Goal: Information Seeking & Learning: Check status

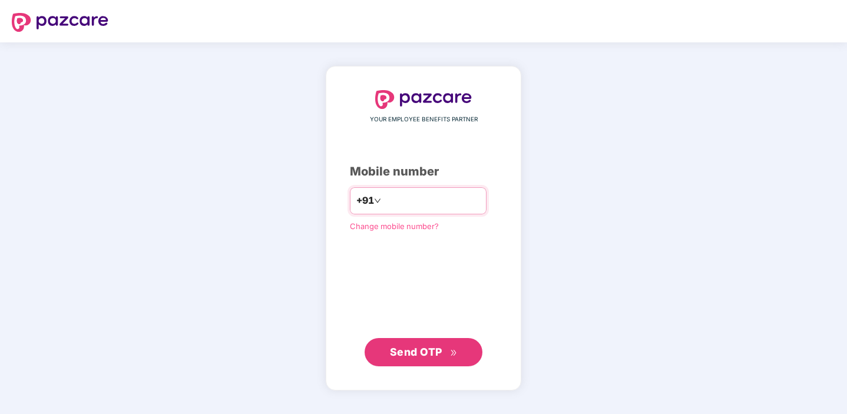
type input "**********"
click at [434, 350] on span "Send OTP" at bounding box center [416, 352] width 52 height 12
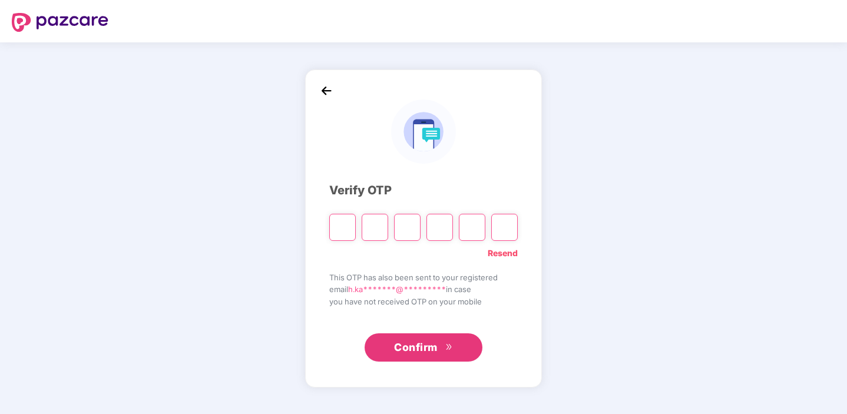
type input "*"
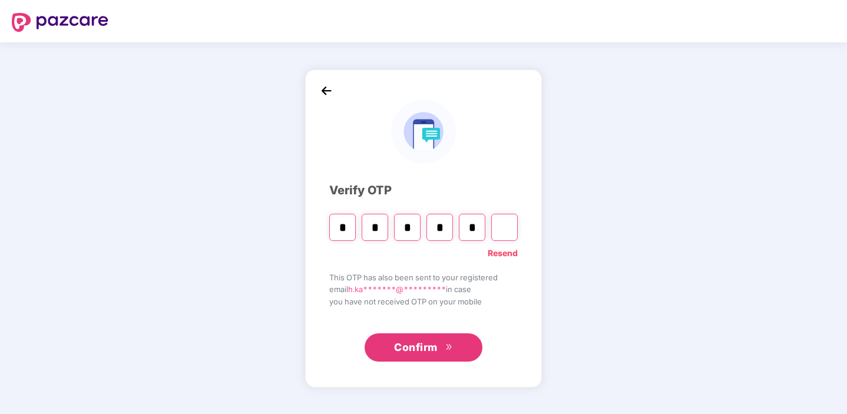
type input "*"
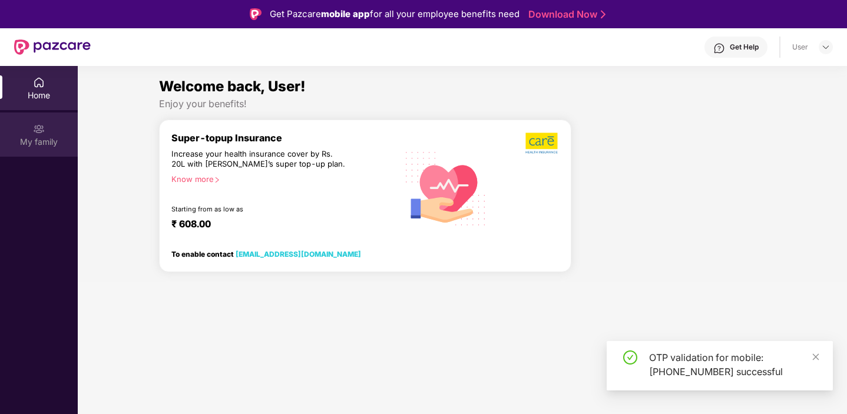
click at [44, 134] on img at bounding box center [39, 129] width 12 height 12
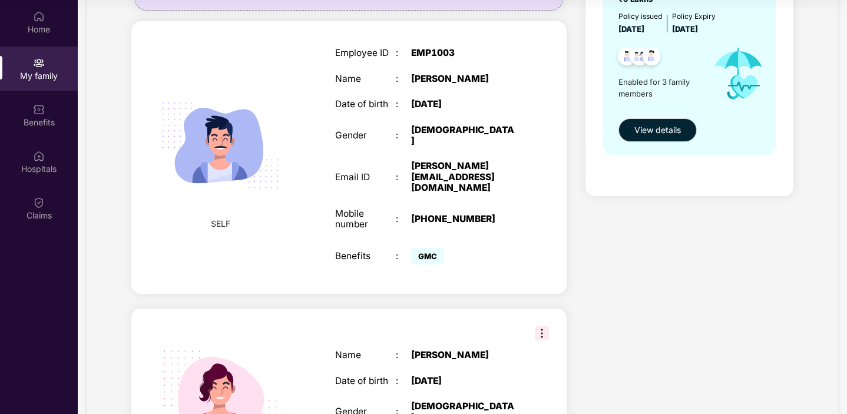
scroll to position [185, 0]
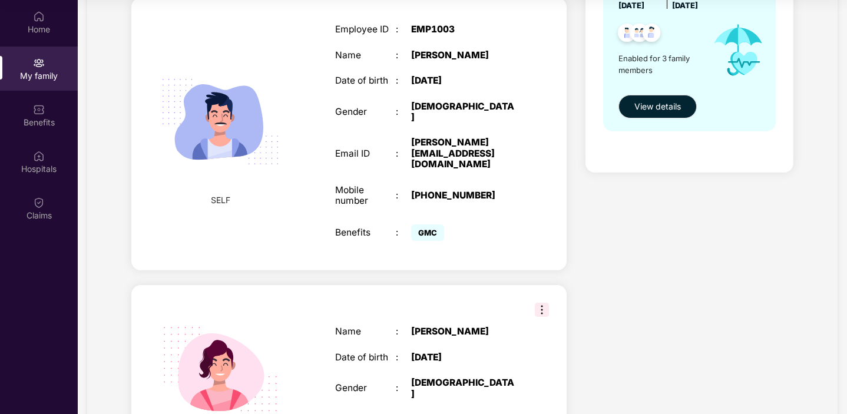
click at [537, 303] on img at bounding box center [542, 310] width 14 height 14
click at [453, 263] on div "Add Family Member New member can be added to the policy [DATE] of marriage or c…" at bounding box center [349, 295] width 454 height 812
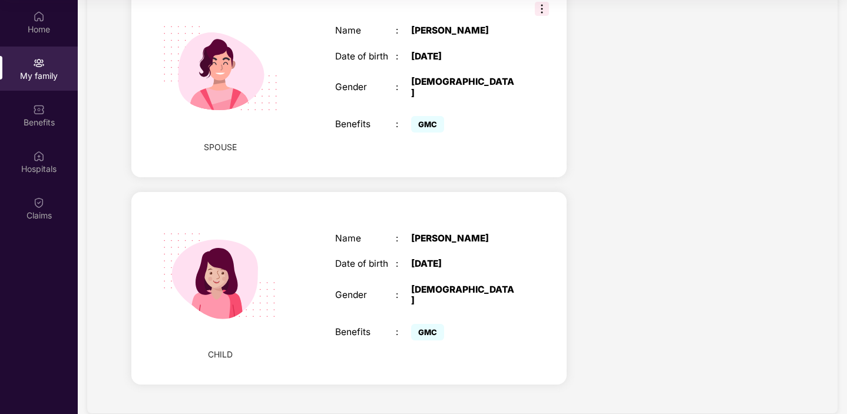
scroll to position [0, 0]
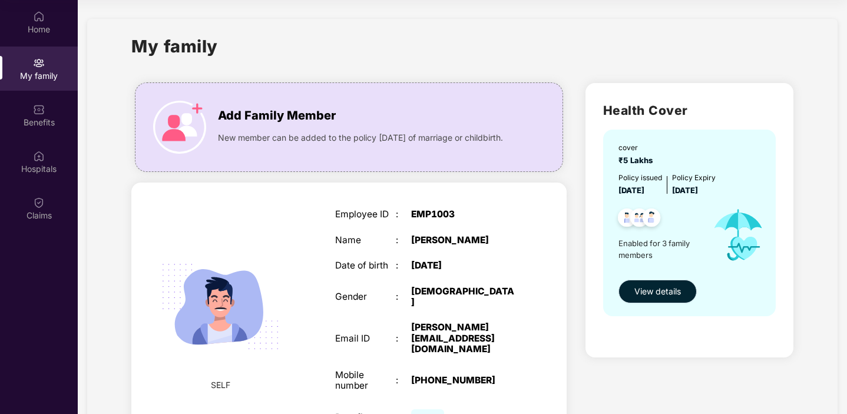
click at [643, 293] on span "View details" at bounding box center [657, 291] width 47 height 13
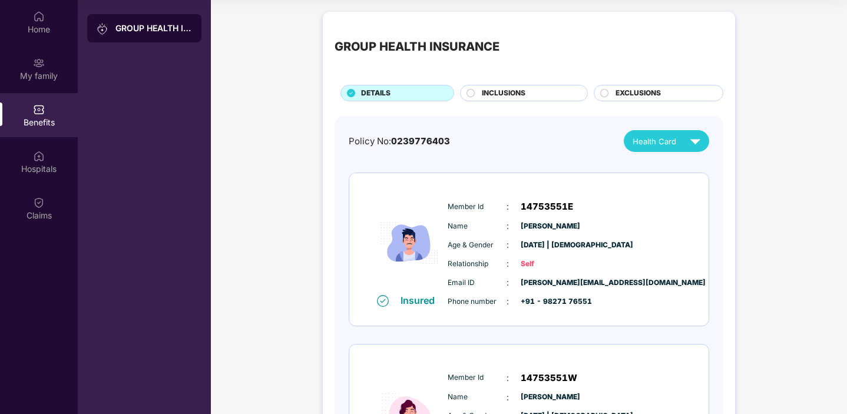
click at [511, 96] on span "INCLUSIONS" at bounding box center [504, 93] width 44 height 11
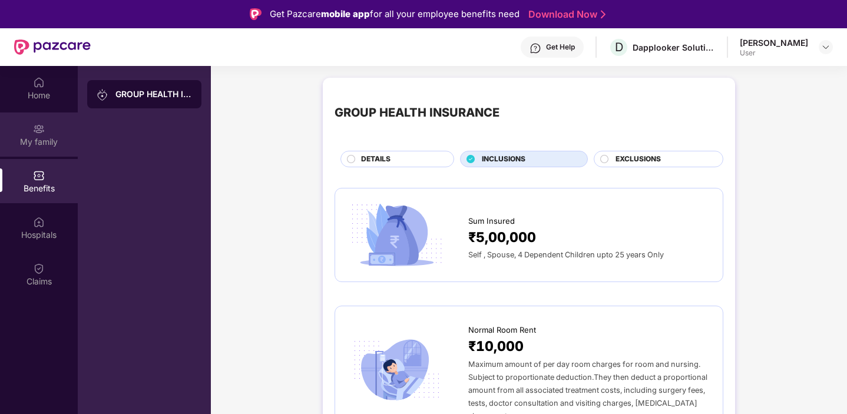
click at [25, 135] on div "My family" at bounding box center [39, 134] width 78 height 44
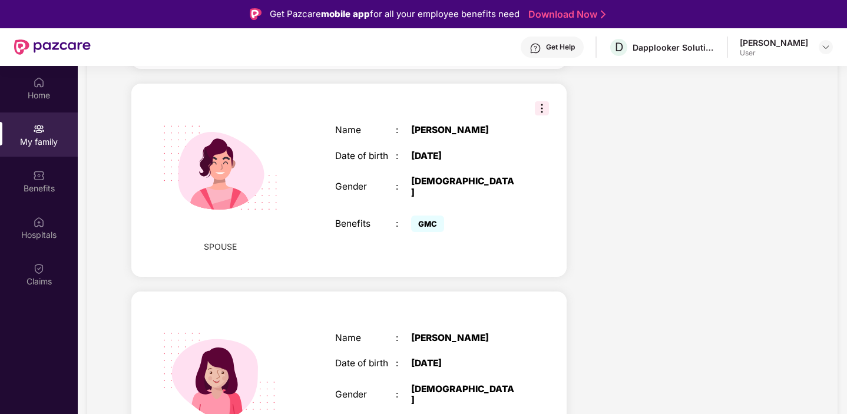
scroll to position [481, 0]
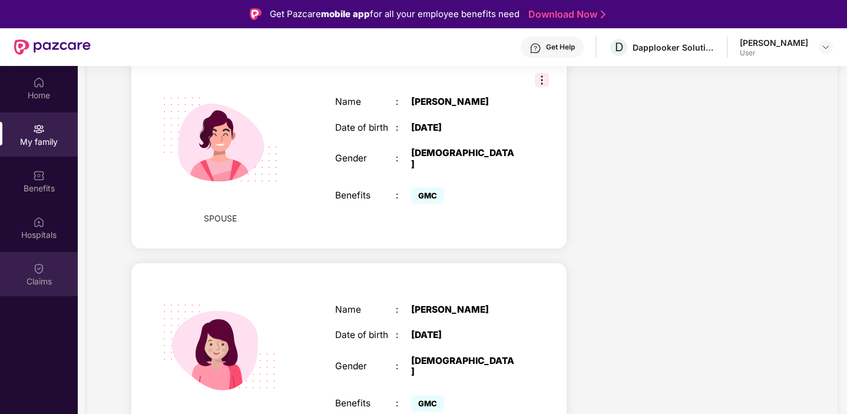
click at [37, 256] on div "Claims" at bounding box center [39, 274] width 78 height 44
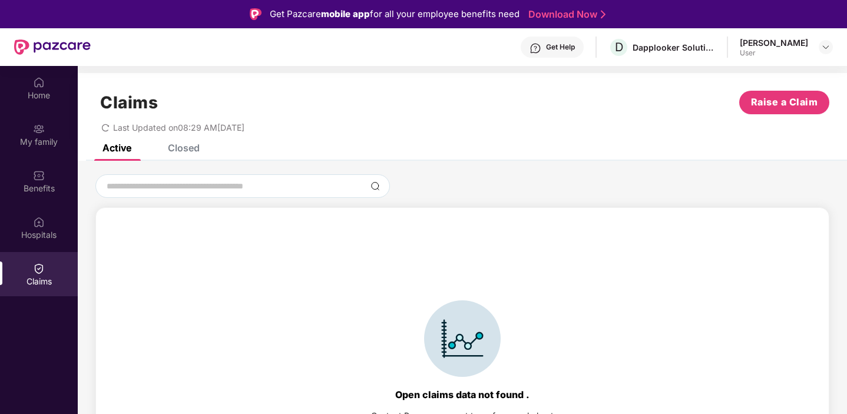
scroll to position [26, 0]
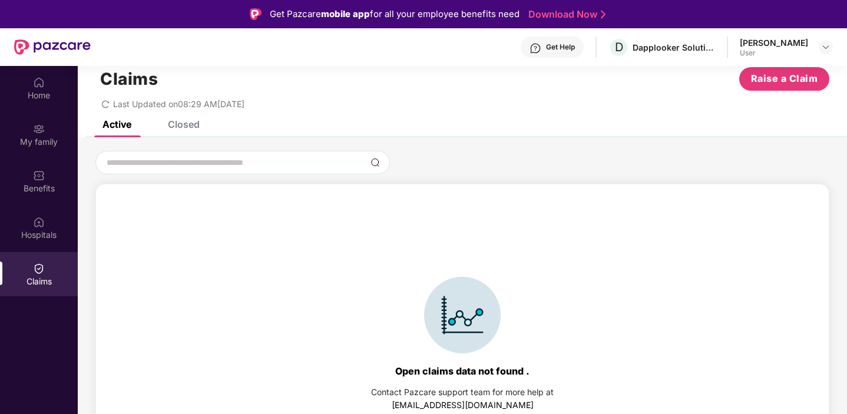
click at [182, 124] on div "Closed" at bounding box center [184, 124] width 32 height 12
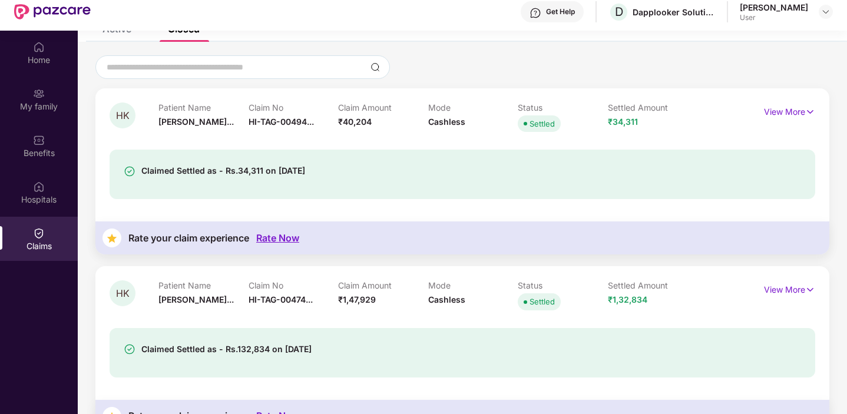
scroll to position [37, 0]
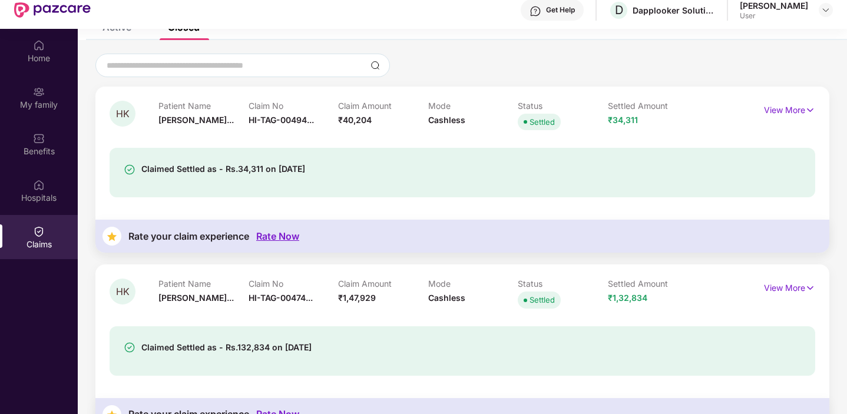
click at [825, 103] on div "HK Patient Name Hitesh Kankar... Claim No HI-TAG-00494... Claim Amount ₹40,204 …" at bounding box center [462, 170] width 734 height 166
click at [800, 107] on p "View More" at bounding box center [789, 109] width 51 height 16
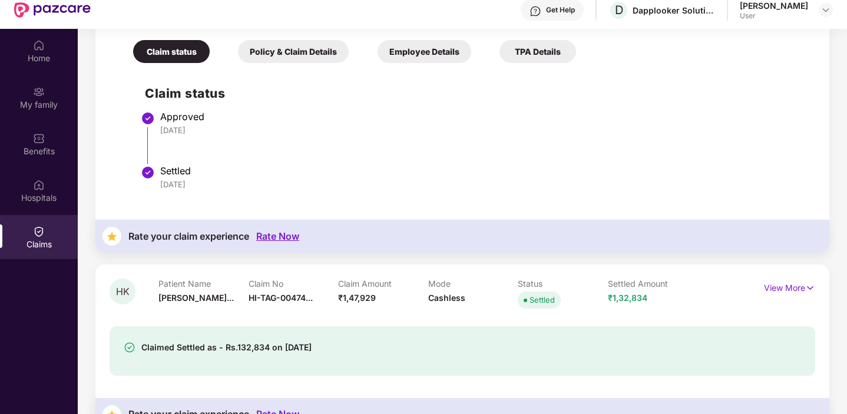
scroll to position [66, 0]
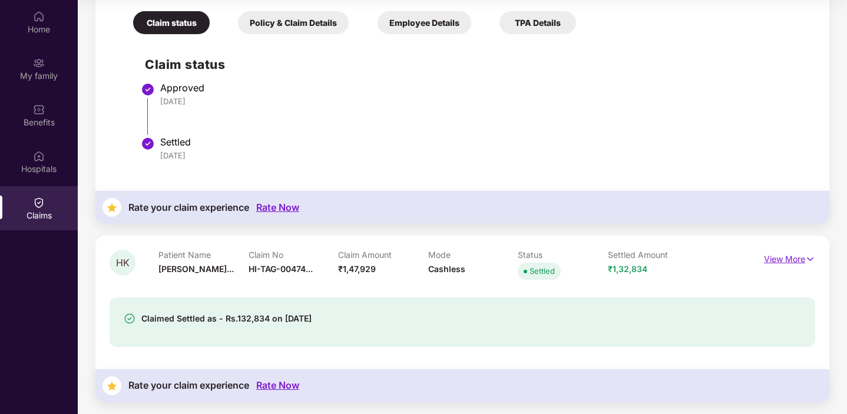
click at [787, 259] on p "View More" at bounding box center [789, 258] width 51 height 16
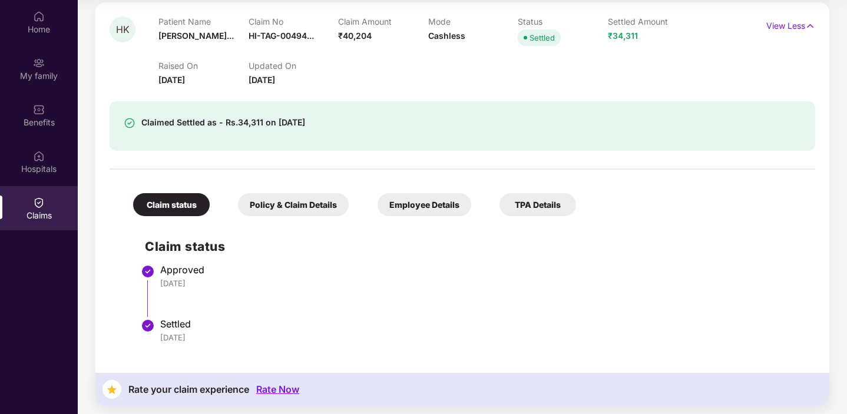
scroll to position [0, 0]
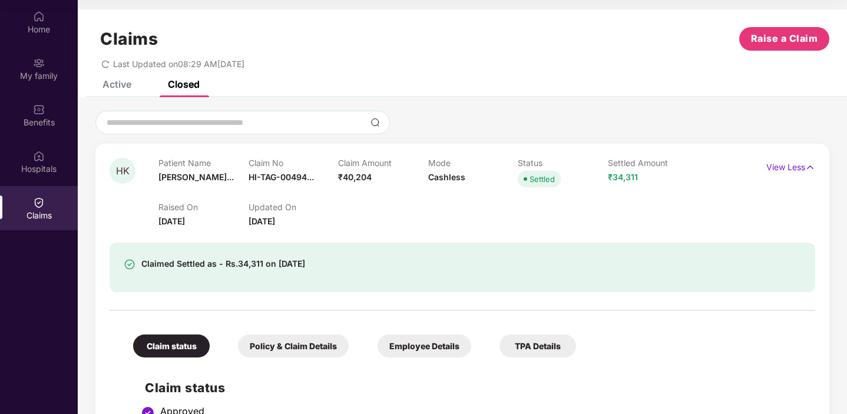
click at [128, 87] on div "Active" at bounding box center [116, 84] width 29 height 12
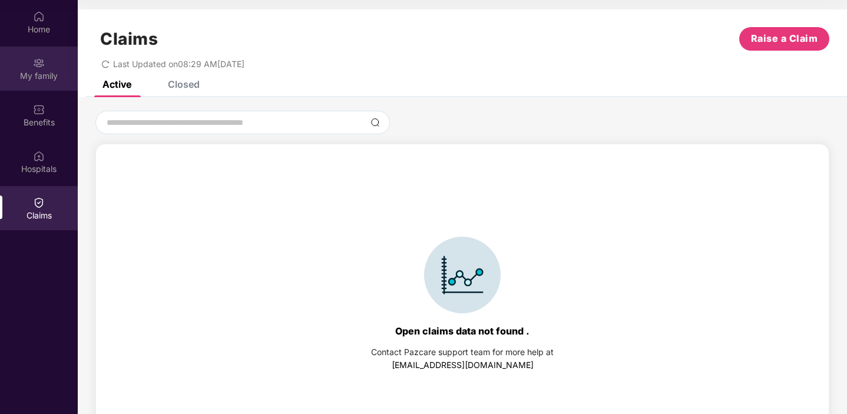
click at [41, 58] on img at bounding box center [39, 63] width 12 height 12
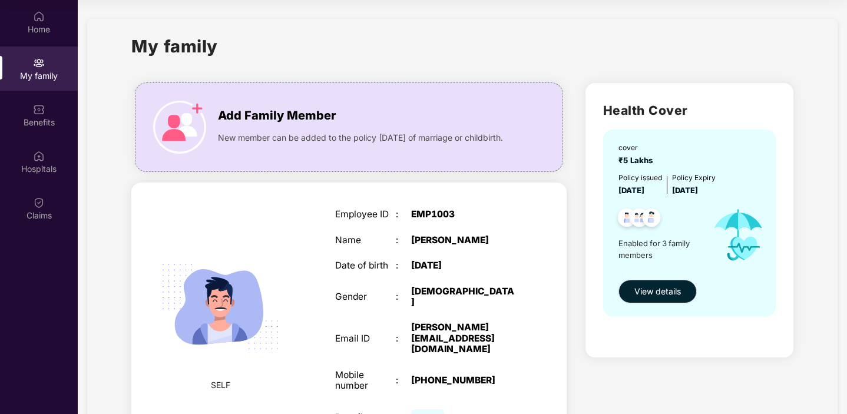
scroll to position [283, 0]
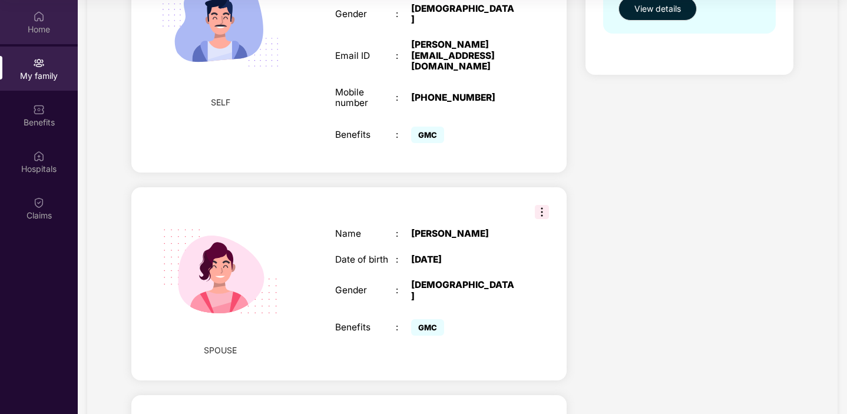
click at [26, 5] on div "Home" at bounding box center [39, 22] width 78 height 44
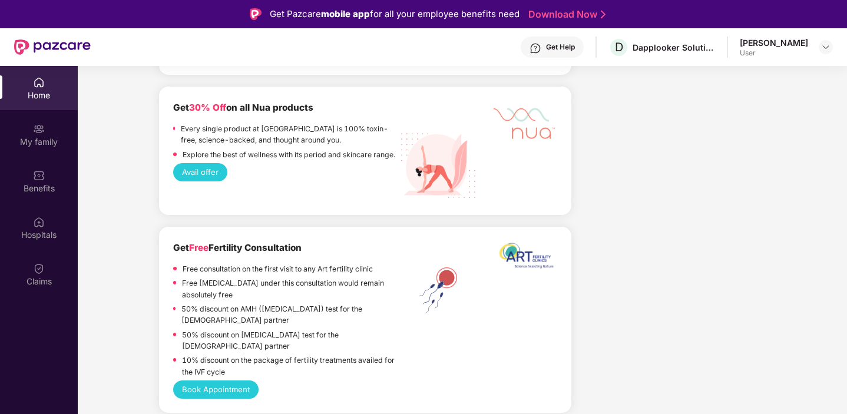
scroll to position [2103, 0]
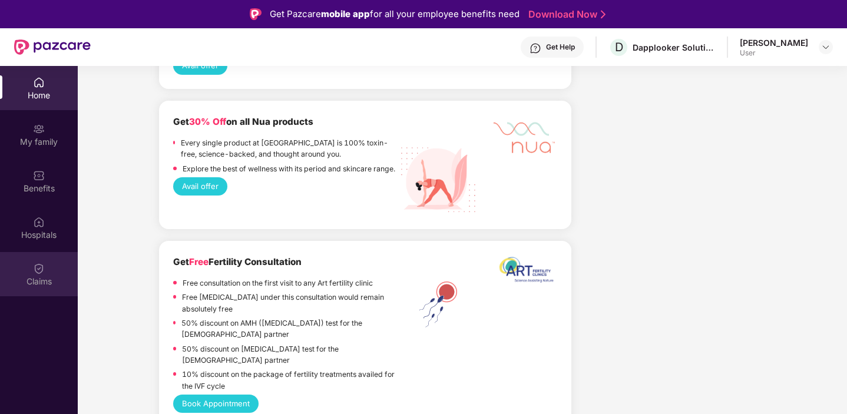
click at [48, 276] on div "Claims" at bounding box center [39, 282] width 78 height 12
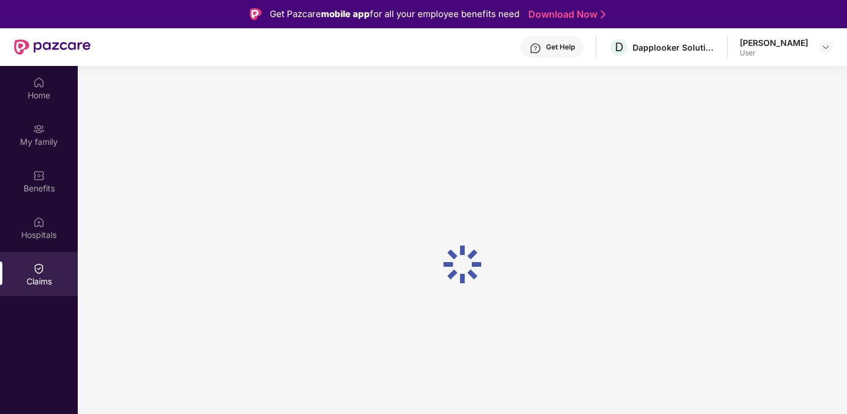
scroll to position [0, 0]
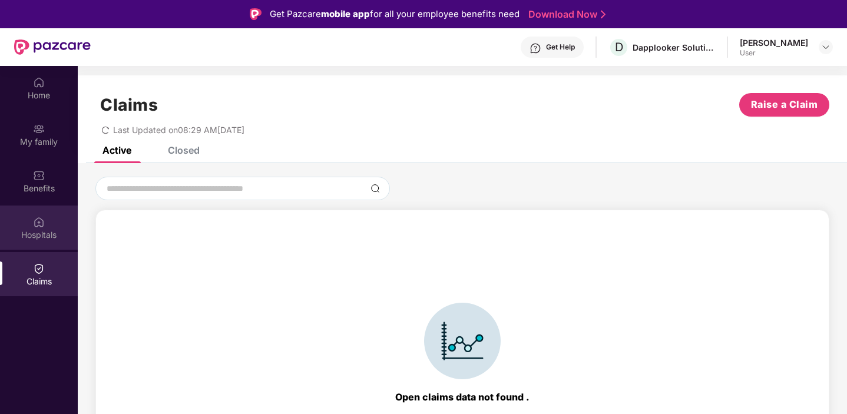
click at [52, 231] on div "Hospitals" at bounding box center [39, 235] width 78 height 12
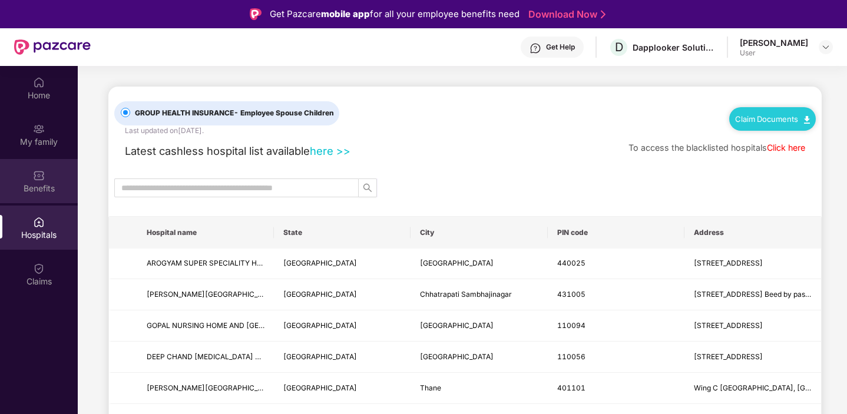
click at [49, 191] on div "Benefits" at bounding box center [39, 189] width 78 height 12
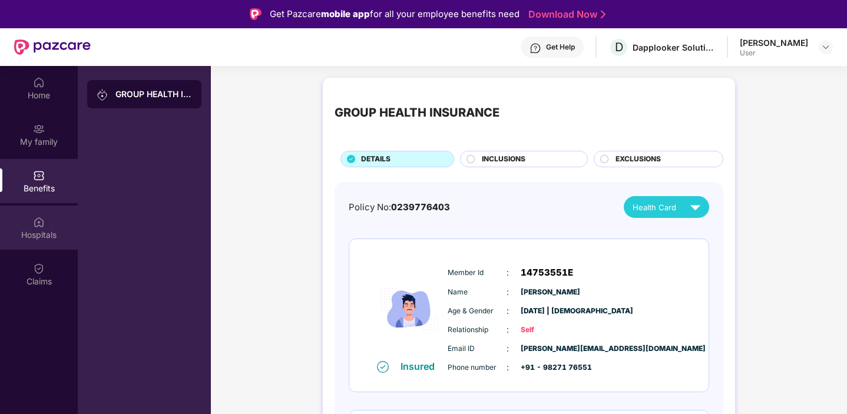
click at [48, 217] on div "Hospitals" at bounding box center [39, 228] width 78 height 44
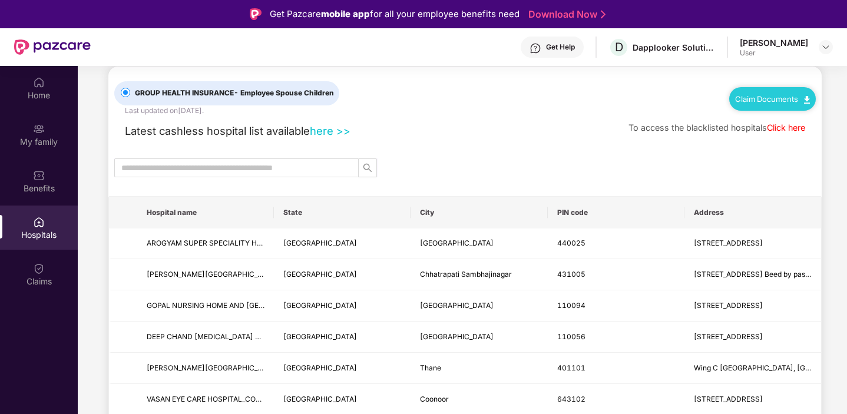
scroll to position [19, 0]
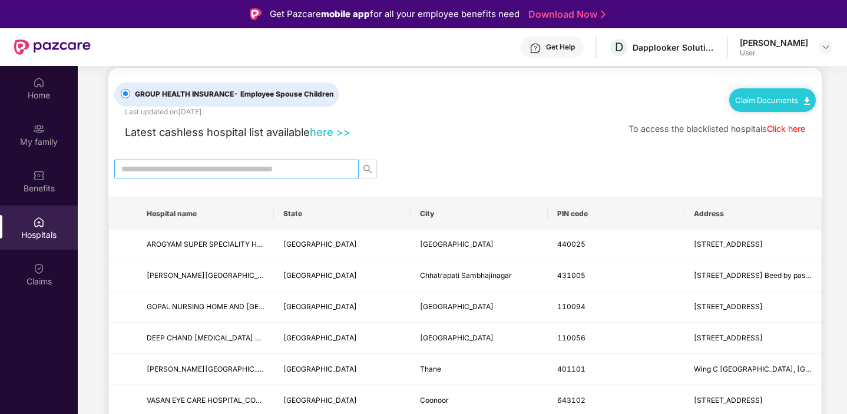
click at [266, 163] on input "text" at bounding box center [231, 169] width 221 height 13
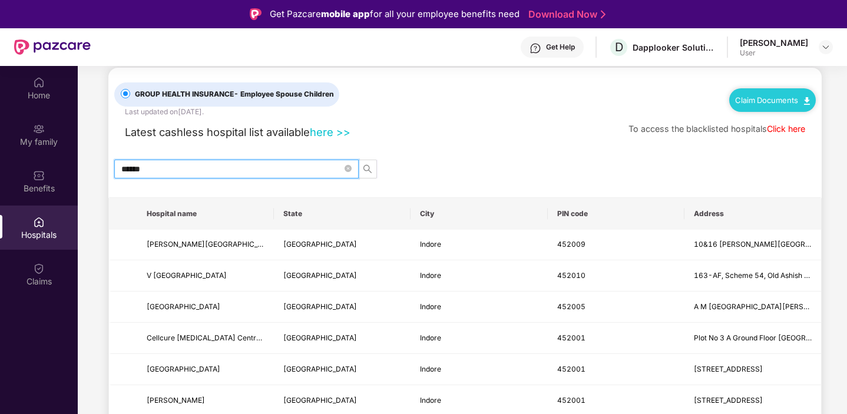
type input "******"
click at [393, 123] on div "Latest cashless hospital list available here >> To access the blacklisted hospi…" at bounding box center [464, 129] width 701 height 23
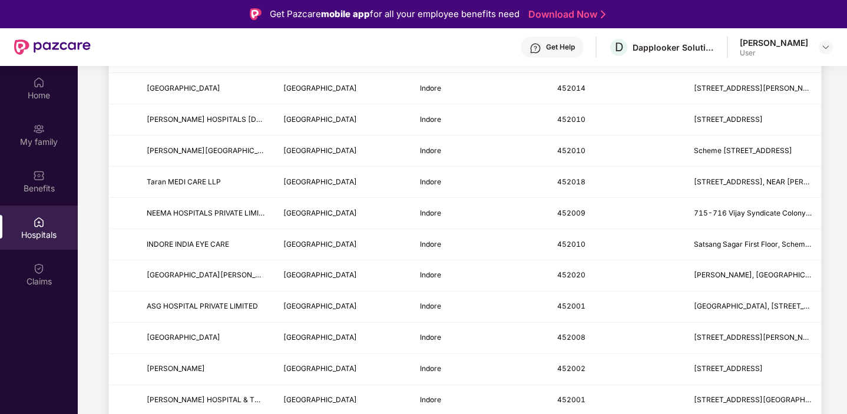
scroll to position [1402, 0]
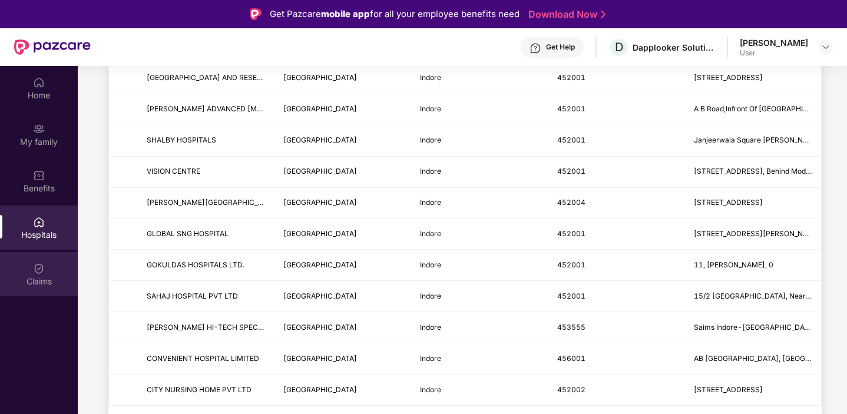
click at [34, 270] on img at bounding box center [39, 269] width 12 height 12
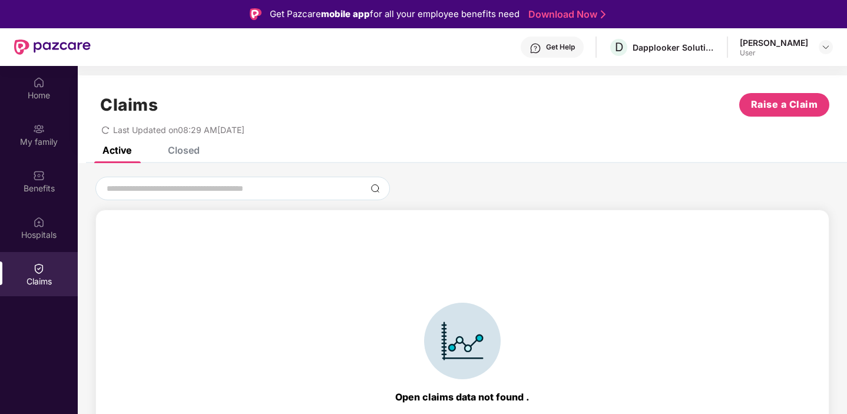
scroll to position [26, 0]
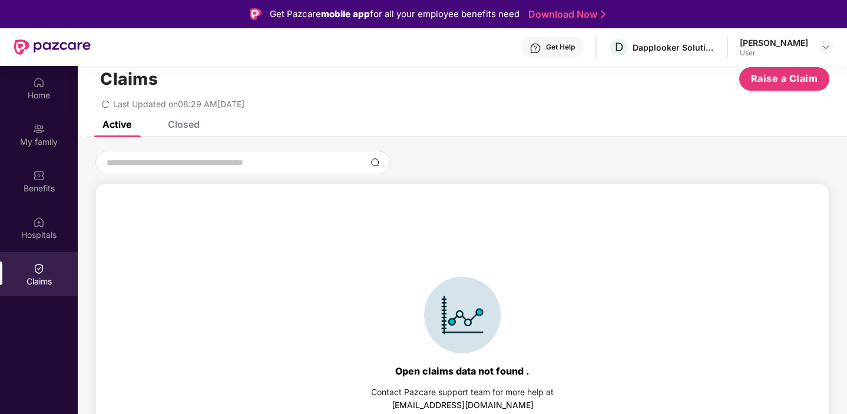
click at [187, 120] on div "Claims Raise a Claim Last Updated on 08:29 AM, 22 Sep 2025" at bounding box center [462, 84] width 769 height 71
click at [181, 122] on div "Closed" at bounding box center [184, 124] width 32 height 12
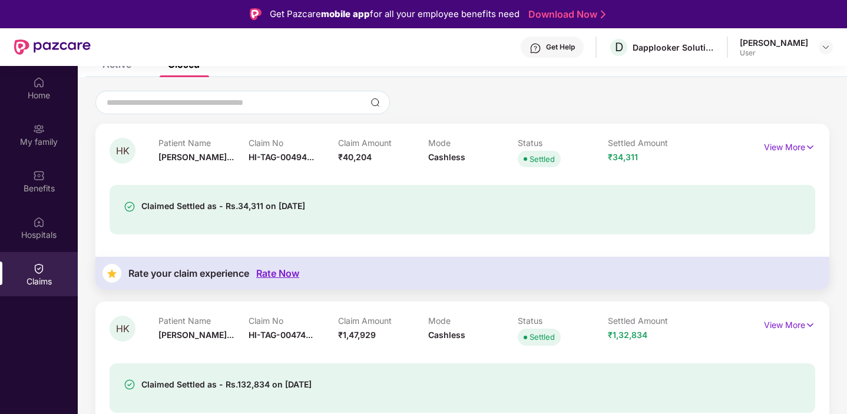
scroll to position [0, 0]
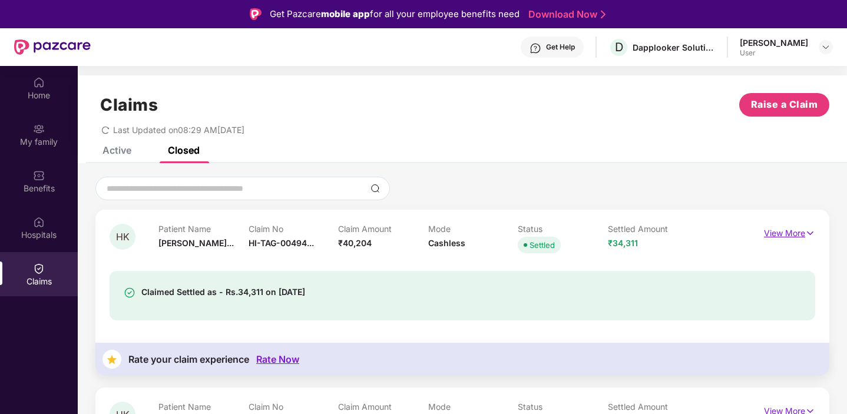
click at [809, 234] on img at bounding box center [810, 233] width 10 height 13
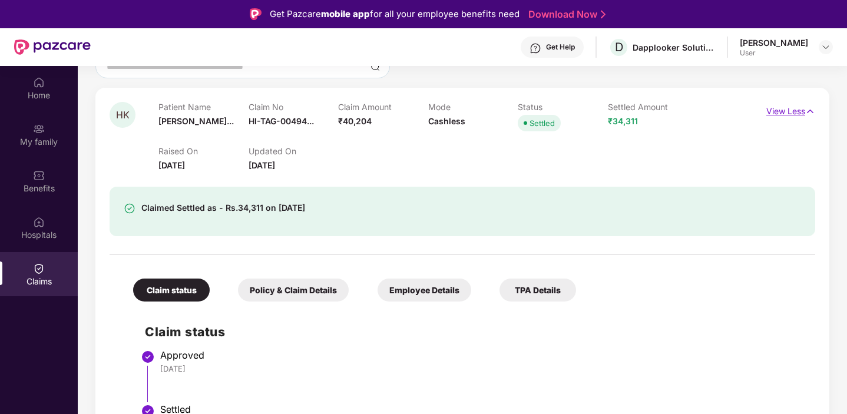
scroll to position [323, 0]
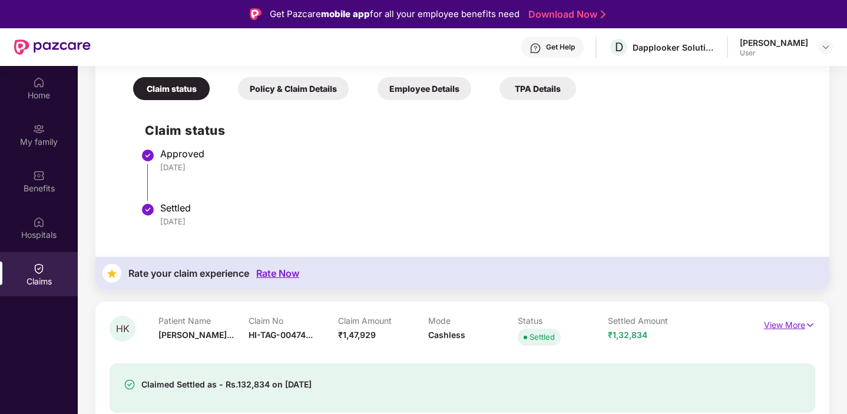
click at [807, 324] on img at bounding box center [810, 325] width 10 height 13
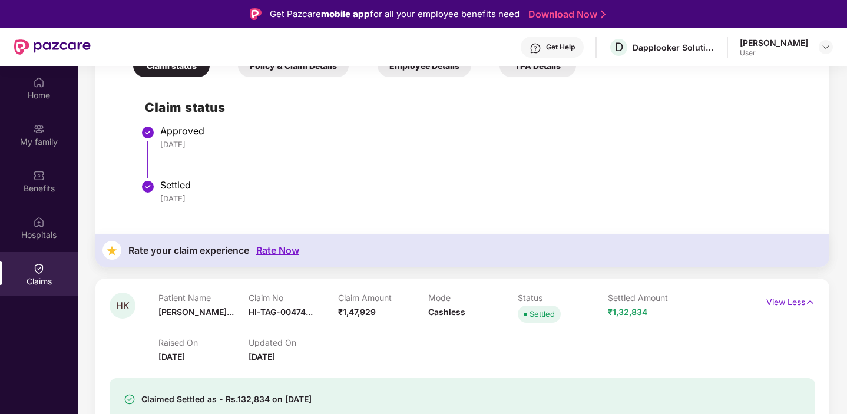
scroll to position [561, 0]
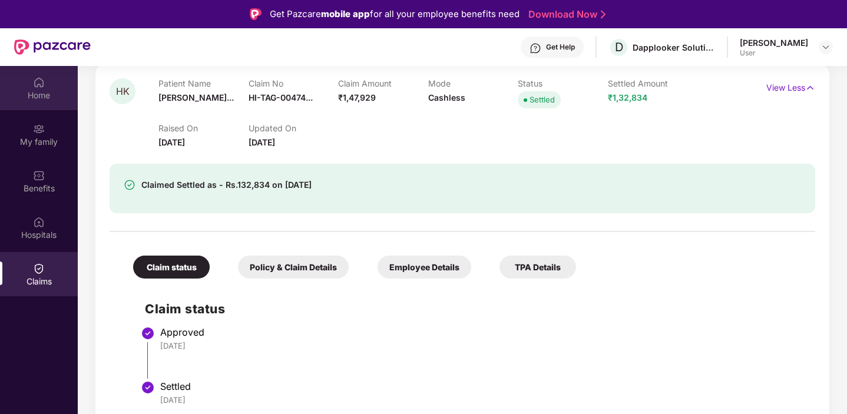
click at [33, 85] on img at bounding box center [39, 83] width 12 height 12
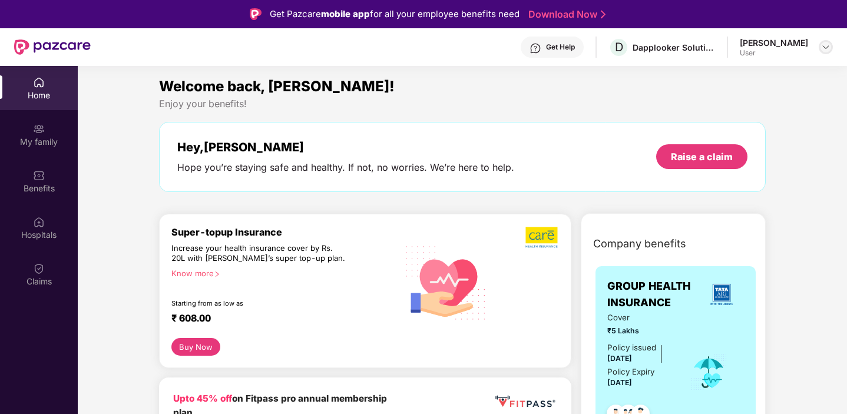
click at [826, 44] on img at bounding box center [825, 46] width 9 height 9
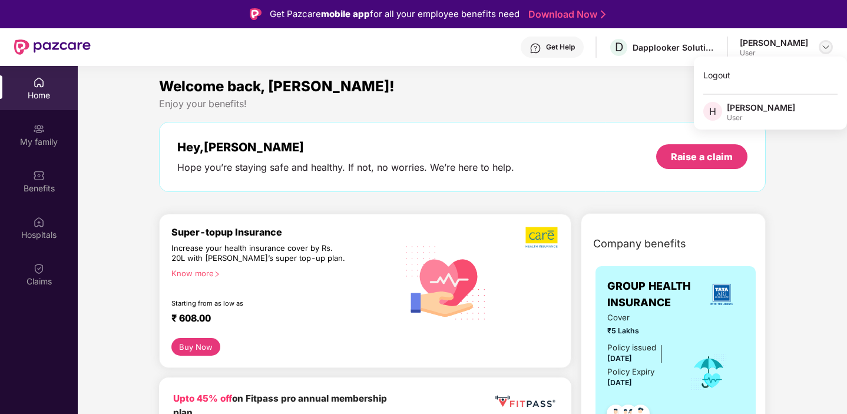
click at [826, 44] on img at bounding box center [825, 46] width 9 height 9
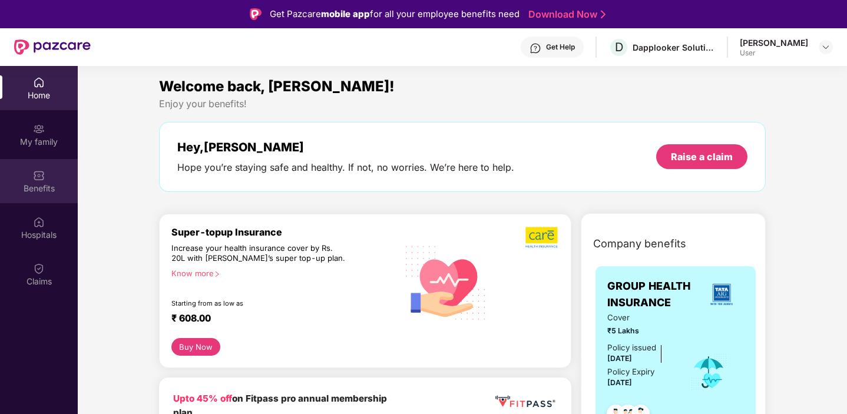
click at [47, 189] on div "Benefits" at bounding box center [39, 189] width 78 height 12
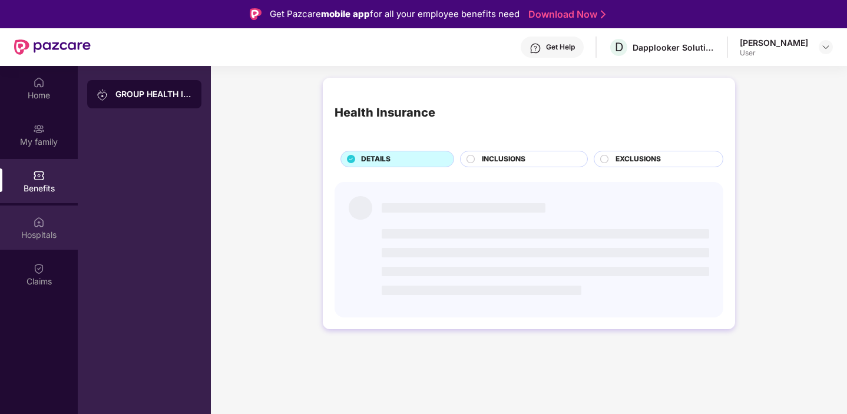
click at [42, 234] on div "Hospitals" at bounding box center [39, 235] width 78 height 12
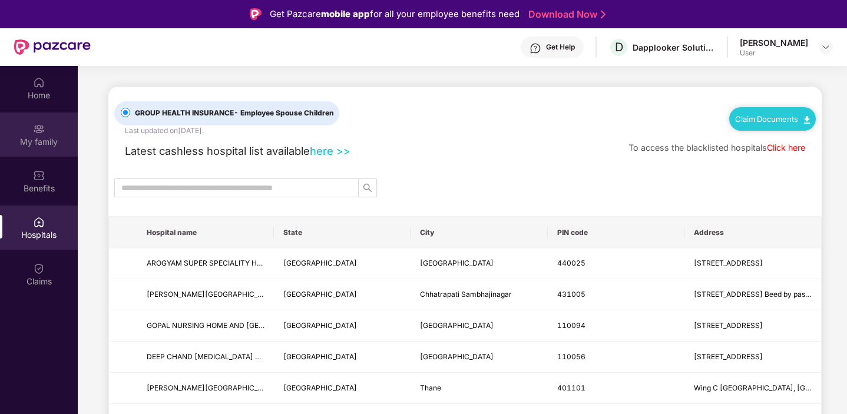
click at [39, 130] on img at bounding box center [39, 129] width 12 height 12
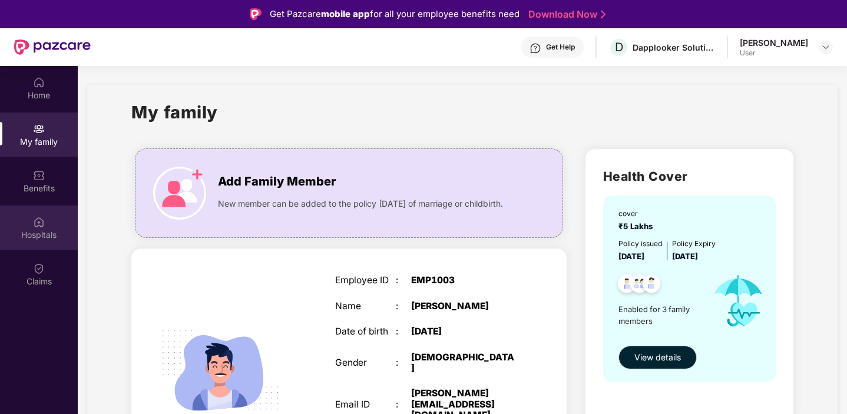
click at [42, 237] on div "Hospitals" at bounding box center [39, 235] width 78 height 12
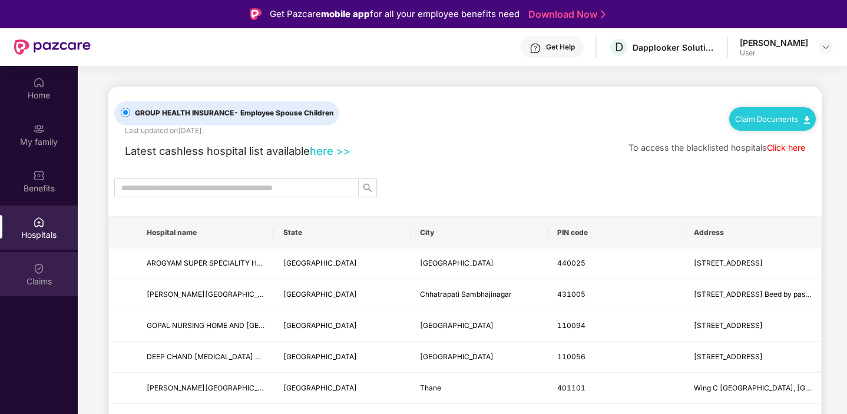
click at [39, 273] on img at bounding box center [39, 269] width 12 height 12
